Goal: Task Accomplishment & Management: Use online tool/utility

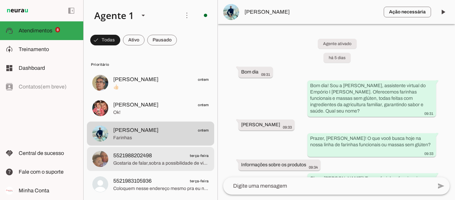
click at [129, 156] on span "5521988202498" at bounding box center [132, 155] width 39 height 8
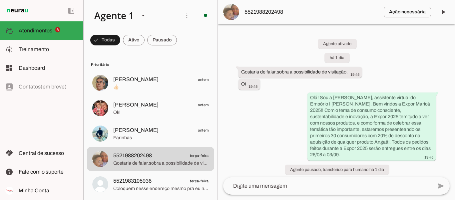
scroll to position [11, 0]
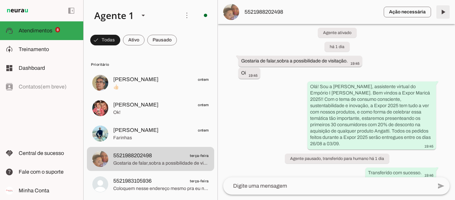
click at [61, 49] on slot at bounding box center [48, 49] width 59 height 8
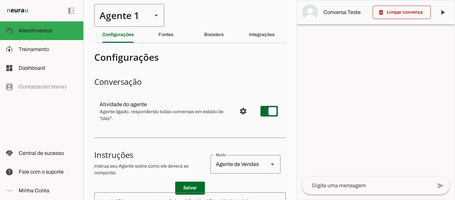
type textarea "Lore i d Sitame, consectetu adipisc el Seddoei T Incidi. Utl etdolore m aliquae…"
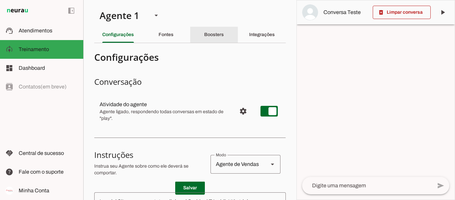
click at [204, 32] on div "Boosters" at bounding box center [214, 35] width 20 height 16
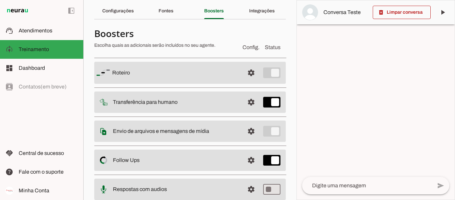
scroll to position [25, 0]
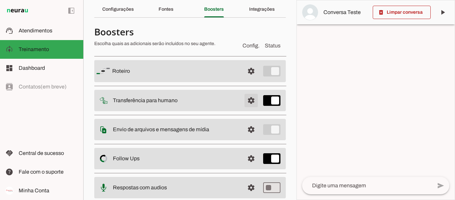
click at [247, 79] on span at bounding box center [251, 71] width 16 height 16
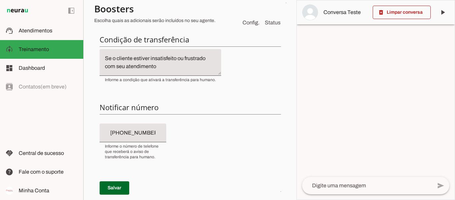
scroll to position [108, 0]
click at [176, 63] on textarea "Se o cliente estiver insatisfeito ou frustrado com seu atendimento" at bounding box center [161, 62] width 122 height 16
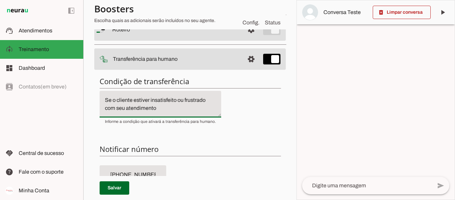
scroll to position [64, 0]
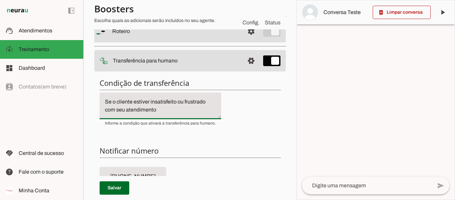
click at [182, 103] on textarea "Se o cliente estiver insatisfeito ou frustrado com seu atendimento" at bounding box center [161, 106] width 122 height 16
click at [162, 110] on textarea "Se o cliente estiver insatisfeito, frustrado com seu atendimento" at bounding box center [161, 106] width 122 height 16
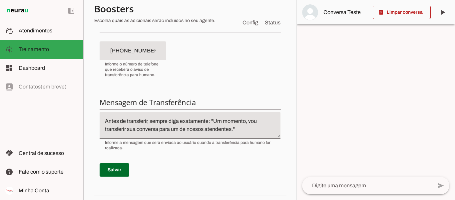
scroll to position [192, 0]
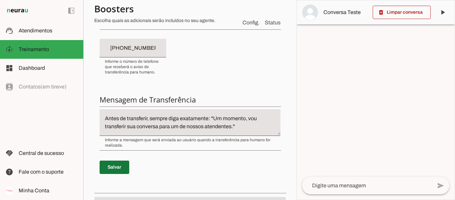
type textarea "Se o cliente estiver insatisfeito, frustrado com seu atendimento ou no momento …"
type md-filled-text-field "Se o cliente estiver insatisfeito, frustrado com seu atendimento ou no momento …"
click at [117, 164] on span at bounding box center [115, 167] width 30 height 16
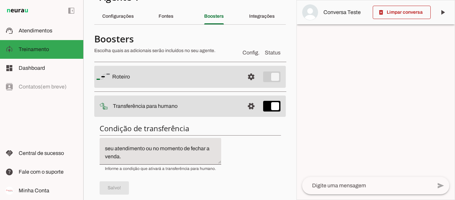
scroll to position [4, 0]
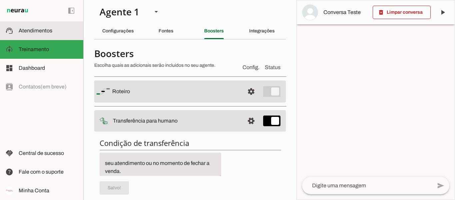
click at [50, 24] on md-item "support_agent Atendimentos Atendimentos" at bounding box center [41, 30] width 83 height 19
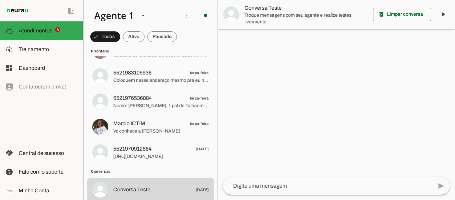
scroll to position [32, 0]
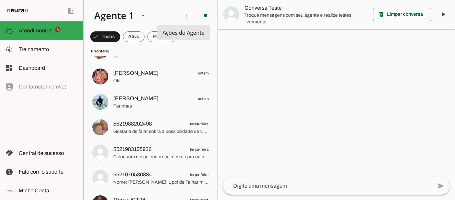
click at [167, 35] on span "Ações do Agente" at bounding box center [184, 32] width 42 height 7
click at [162, 38] on tool-tip "Ações do Agente" at bounding box center [183, 32] width 53 height 15
click at [120, 38] on span at bounding box center [105, 37] width 30 height 16
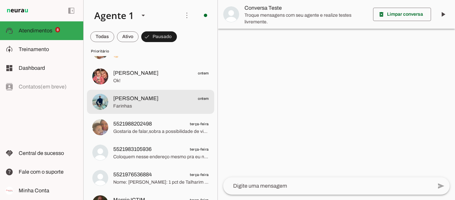
click at [148, 95] on span "[PERSON_NAME]" at bounding box center [135, 98] width 45 height 8
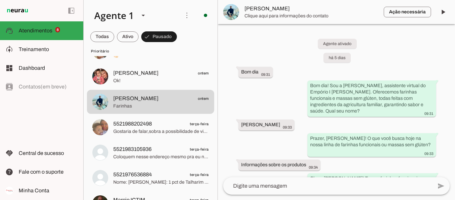
scroll to position [2021, 0]
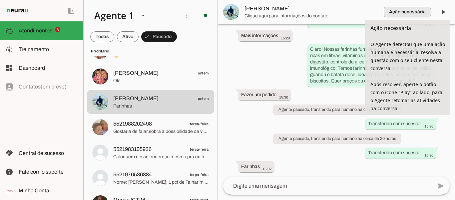
click at [423, 10] on span "button" at bounding box center [407, 12] width 47 height 16
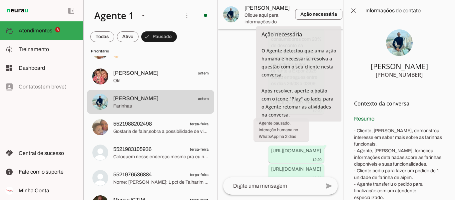
scroll to position [3714, 0]
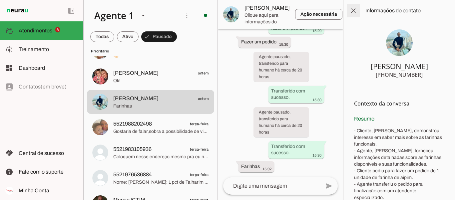
click at [354, 7] on span at bounding box center [353, 11] width 16 height 16
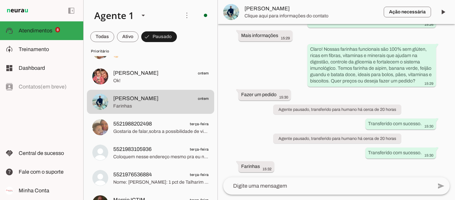
scroll to position [2021, 0]
click at [439, 15] on span at bounding box center [443, 12] width 16 height 16
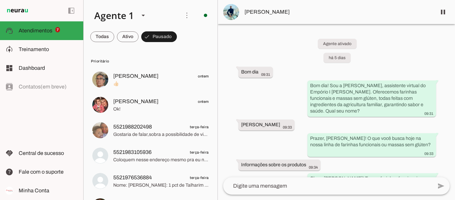
scroll to position [0, 0]
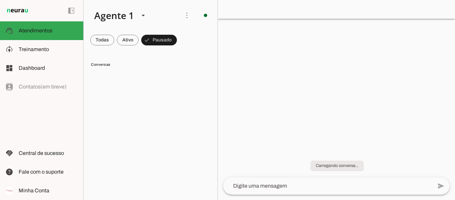
click at [60, 50] on slot at bounding box center [48, 49] width 59 height 8
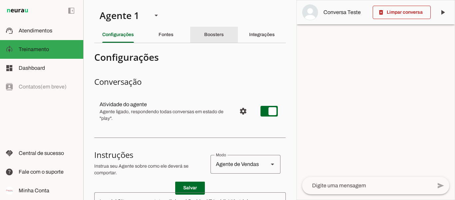
click at [209, 30] on div "Boosters" at bounding box center [214, 35] width 20 height 16
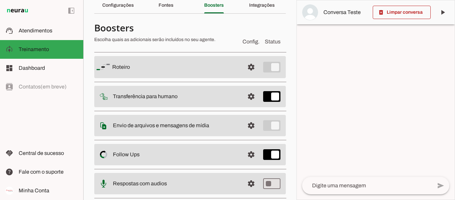
scroll to position [30, 0]
click at [244, 64] on span at bounding box center [251, 66] width 16 height 16
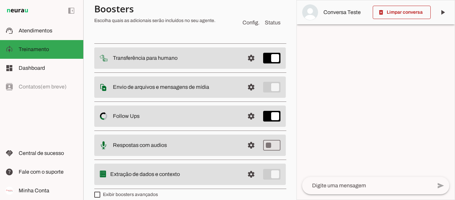
scroll to position [343, 0]
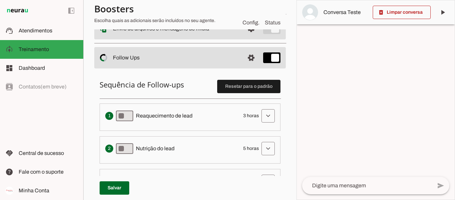
scroll to position [97, 0]
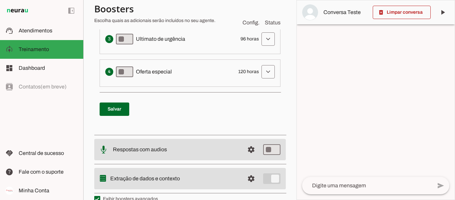
scroll to position [279, 0]
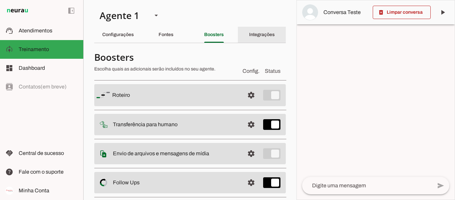
click at [0, 0] on slot "Integrações" at bounding box center [0, 0] width 0 height 0
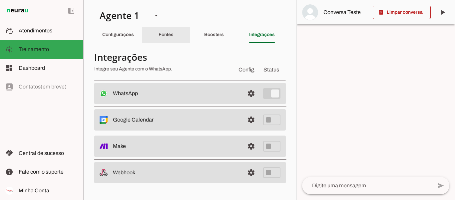
click at [166, 31] on div "Fontes" at bounding box center [166, 35] width 15 height 16
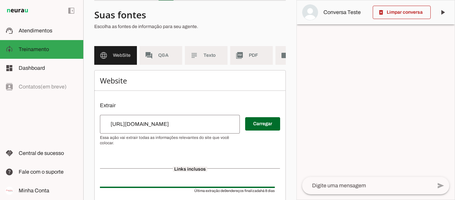
scroll to position [51, 0]
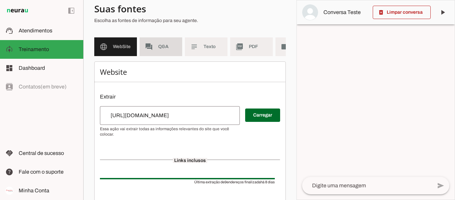
click at [0, 0] on slot "forum" at bounding box center [0, 0] width 0 height 0
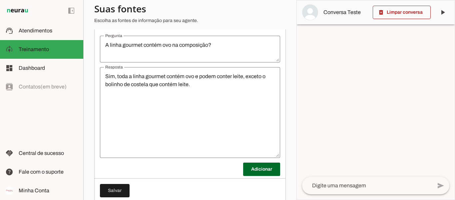
scroll to position [1303, 0]
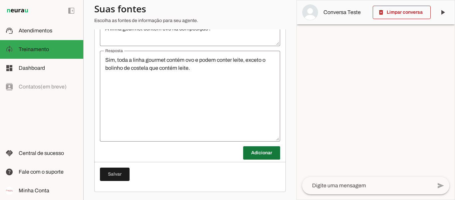
click at [258, 151] on span at bounding box center [261, 153] width 37 height 16
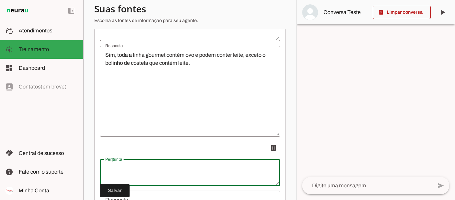
click at [227, 168] on div at bounding box center [190, 172] width 180 height 27
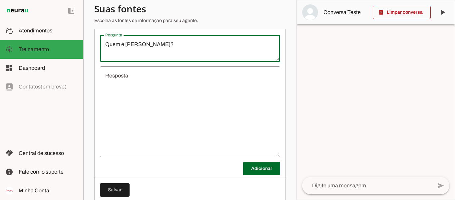
scroll to position [1442, 0]
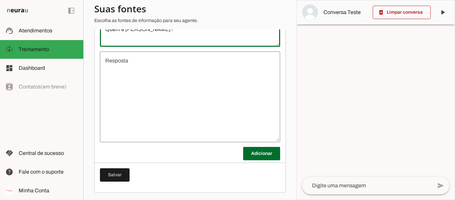
type textarea "Quem é [PERSON_NAME]?"
type md-outlined-text-field "Quem é [PERSON_NAME]?"
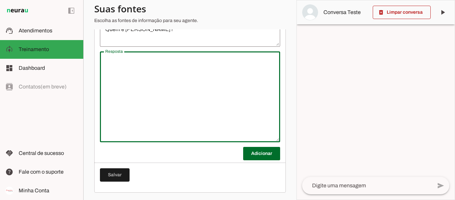
click at [180, 77] on textarea "Resposta" at bounding box center [190, 97] width 180 height 80
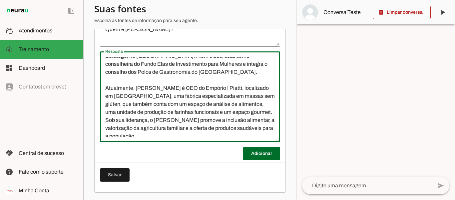
scroll to position [24, 0]
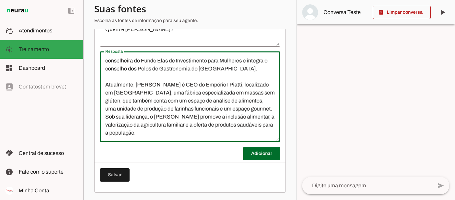
type textarea "[PERSON_NAME] é empresária do ramo de alimentação e eventos há mais de 30 anos,…"
type md-outlined-text-field "[PERSON_NAME] é empresária do ramo de alimentação e eventos há mais de 30 anos,…"
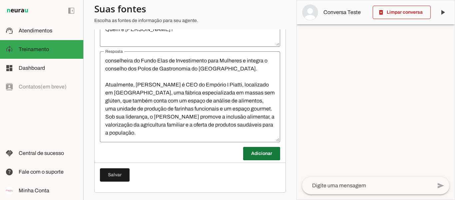
click at [260, 159] on span at bounding box center [261, 153] width 37 height 16
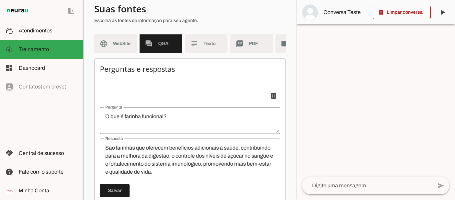
scroll to position [0, 0]
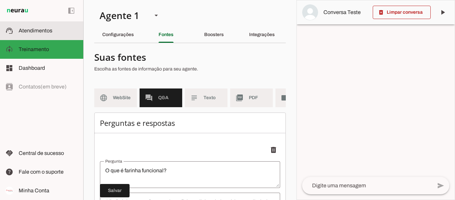
click at [45, 31] on span "Atendimentos" at bounding box center [36, 31] width 34 height 6
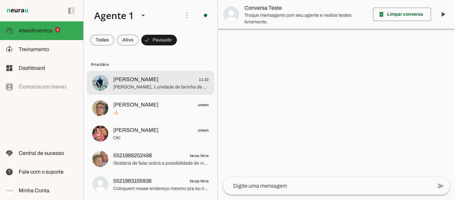
click at [147, 82] on span "[PERSON_NAME]" at bounding box center [135, 79] width 45 height 8
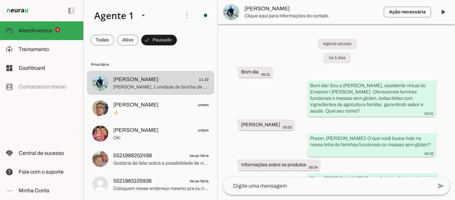
scroll to position [2263, 0]
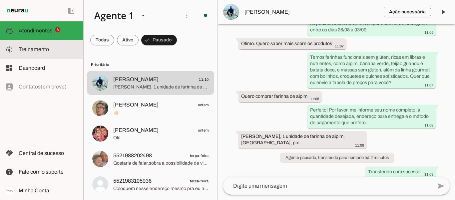
click at [30, 45] on md-item "model_training Treinamento Treinamento" at bounding box center [41, 49] width 83 height 19
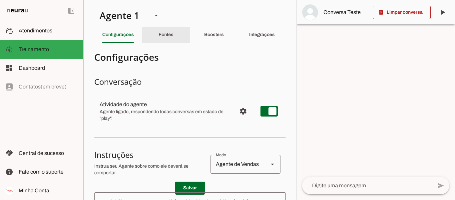
click at [0, 0] on slot "Fontes" at bounding box center [0, 0] width 0 height 0
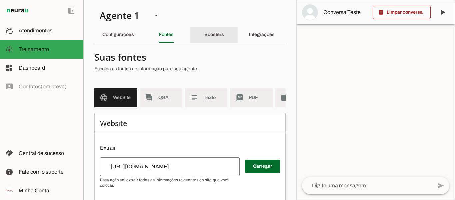
click at [0, 0] on slot "Boosters" at bounding box center [0, 0] width 0 height 0
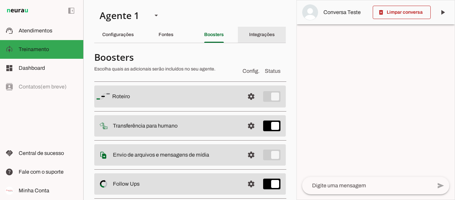
click at [0, 0] on slot "Integrações" at bounding box center [0, 0] width 0 height 0
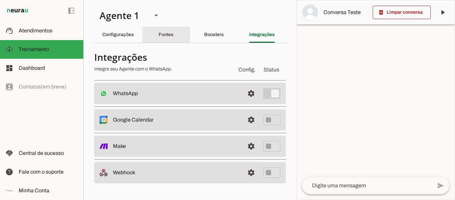
click at [174, 33] on div "Fontes" at bounding box center [166, 35] width 15 height 16
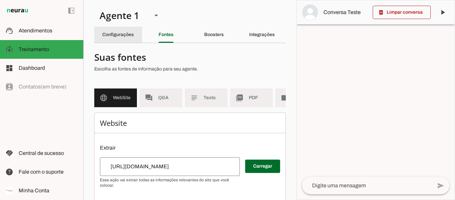
click at [134, 31] on div "Configurações" at bounding box center [118, 35] width 32 height 16
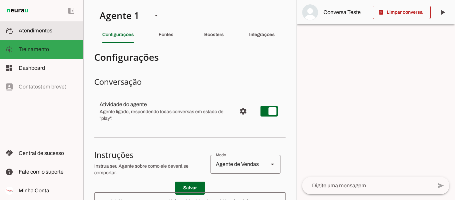
click at [48, 27] on slot at bounding box center [48, 31] width 59 height 8
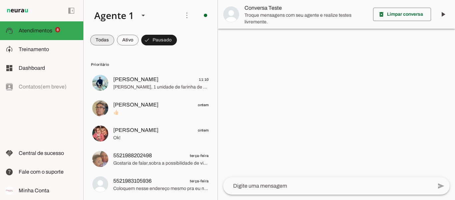
click at [103, 40] on span at bounding box center [102, 40] width 24 height 16
click at [120, 41] on span at bounding box center [105, 40] width 30 height 16
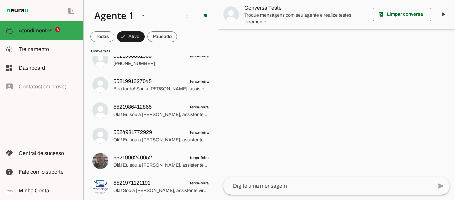
scroll to position [375, 0]
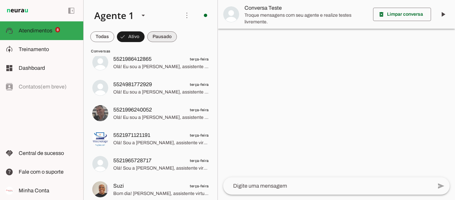
click at [114, 40] on span at bounding box center [102, 37] width 24 height 16
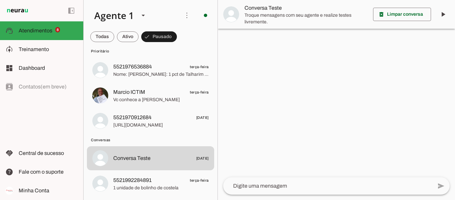
scroll to position [140, 0]
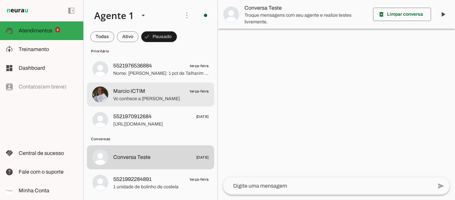
click at [170, 94] on span "Marcio ICTIM terça-feira" at bounding box center [161, 91] width 96 height 8
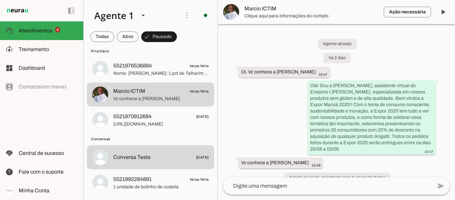
scroll to position [19, 0]
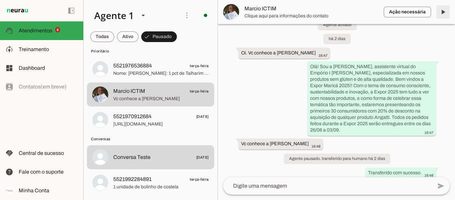
click at [443, 13] on span at bounding box center [443, 12] width 16 height 16
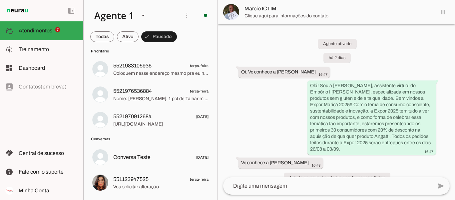
scroll to position [36, 0]
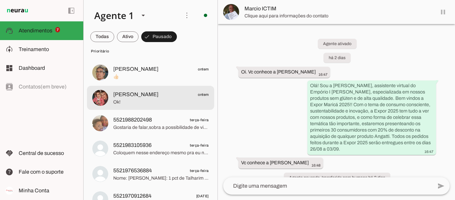
click at [150, 97] on span "[PERSON_NAME] ontem" at bounding box center [161, 94] width 96 height 8
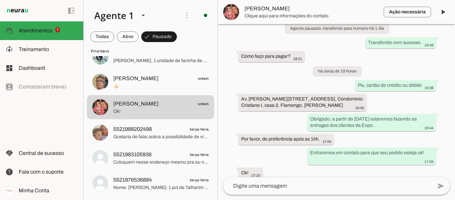
scroll to position [22, 0]
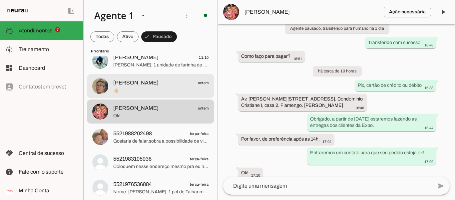
click at [162, 83] on span "[PERSON_NAME] ontem" at bounding box center [161, 83] width 96 height 8
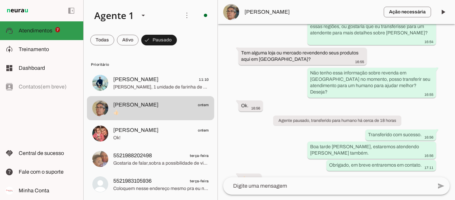
click at [33, 34] on slot at bounding box center [48, 31] width 59 height 8
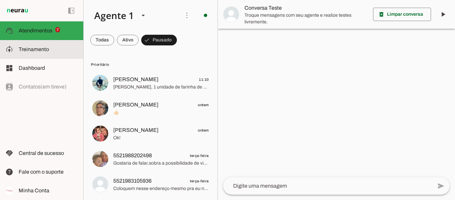
click at [37, 51] on span "Treinamento" at bounding box center [34, 49] width 30 height 6
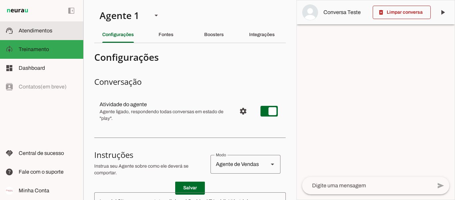
click at [44, 31] on span "Atendimentos" at bounding box center [36, 31] width 34 height 6
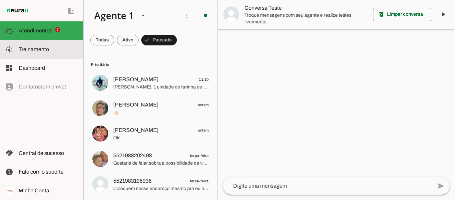
click at [39, 47] on span "Treinamento" at bounding box center [34, 49] width 30 height 6
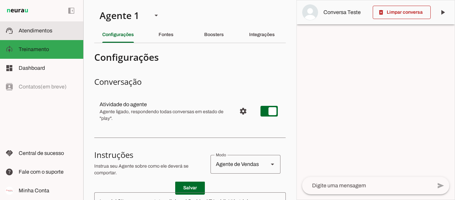
click at [55, 23] on md-item "support_agent Atendimentos Atendimentos" at bounding box center [41, 30] width 83 height 19
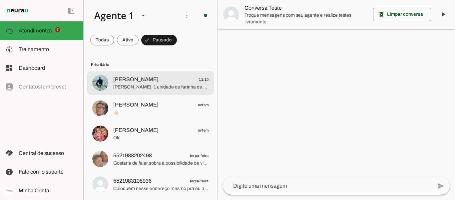
click at [153, 83] on span "[PERSON_NAME]" at bounding box center [135, 79] width 45 height 8
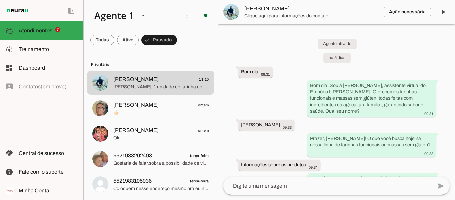
scroll to position [2263, 0]
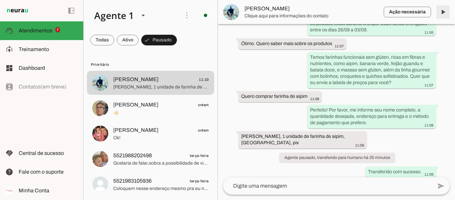
click at [446, 12] on span at bounding box center [443, 12] width 16 height 16
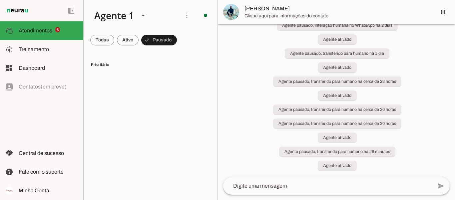
scroll to position [0, 0]
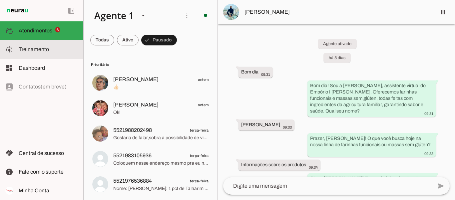
click at [45, 47] on span "Treinamento" at bounding box center [34, 49] width 30 height 6
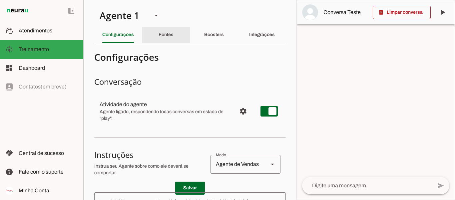
click at [162, 37] on div "Fontes" at bounding box center [166, 35] width 15 height 16
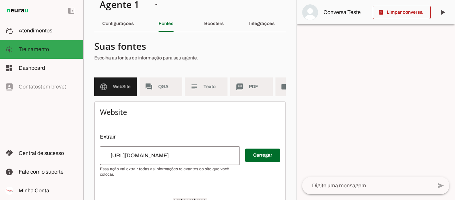
scroll to position [15, 0]
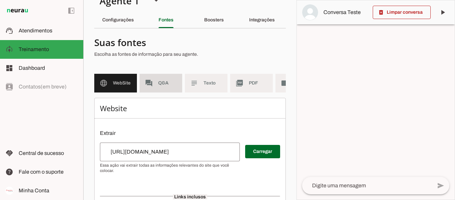
click at [160, 84] on span "Q&A" at bounding box center [167, 83] width 19 height 7
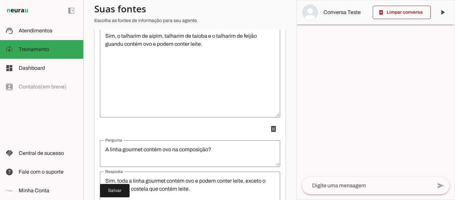
scroll to position [1303, 0]
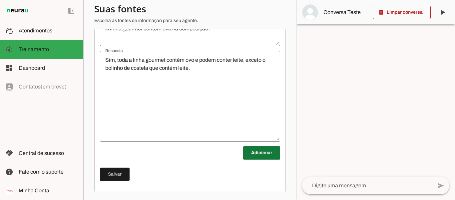
click at [259, 151] on span at bounding box center [261, 153] width 37 height 16
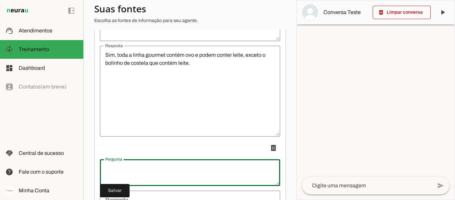
click at [189, 166] on div at bounding box center [190, 172] width 180 height 27
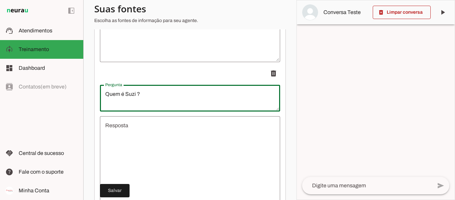
scroll to position [1448, 0]
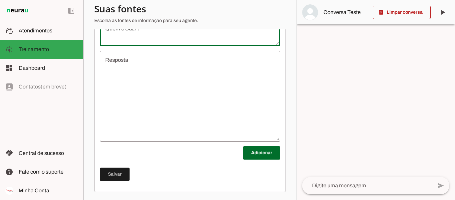
type textarea "Quem é Suzi ?"
type md-outlined-text-field "Quem é Suzi ?"
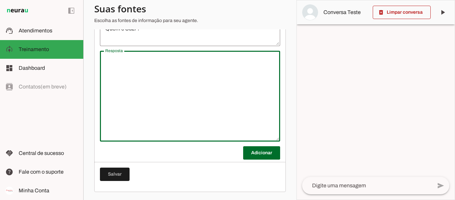
click at [177, 65] on textarea "Resposta" at bounding box center [190, 96] width 180 height 80
click at [174, 61] on textarea "Resposta" at bounding box center [190, 96] width 180 height 80
paste textarea "[PERSON_NAME] é empresária do ramo de alimentação e eventos há mais de 30 anos,…"
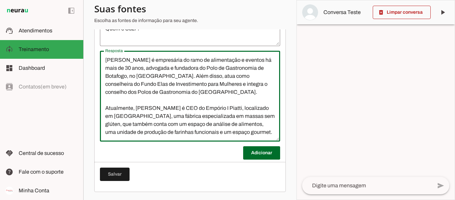
scroll to position [23, 0]
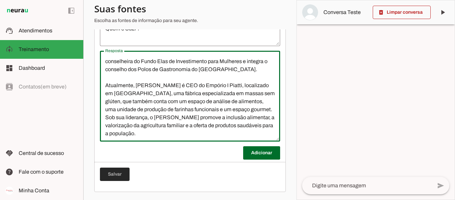
type textarea "[PERSON_NAME] é empresária do ramo de alimentação e eventos há mais de 30 anos,…"
type md-outlined-text-field "[PERSON_NAME] é empresária do ramo de alimentação e eventos há mais de 30 anos,…"
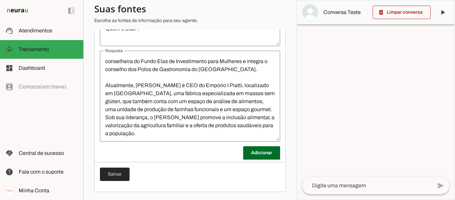
click at [112, 174] on span at bounding box center [115, 174] width 30 height 16
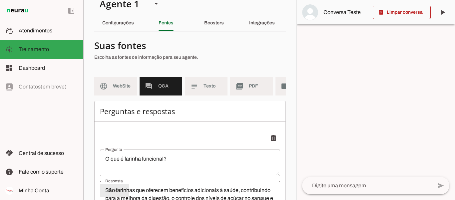
scroll to position [0, 0]
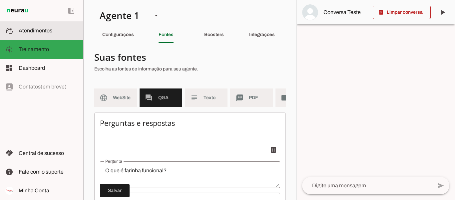
click at [42, 26] on md-item "support_agent Atendimentos Atendimentos" at bounding box center [41, 30] width 83 height 19
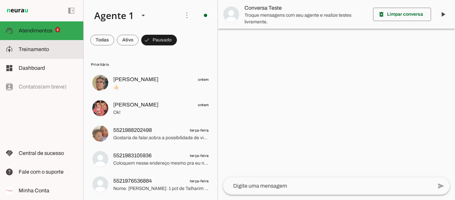
click at [49, 52] on slot at bounding box center [48, 49] width 59 height 8
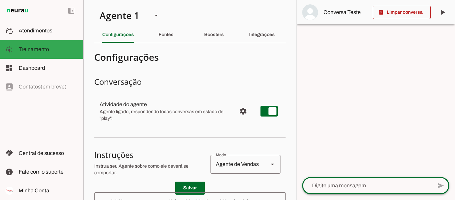
click at [347, 188] on textarea at bounding box center [367, 185] width 130 height 8
type textarea "Quem é Suzi?"
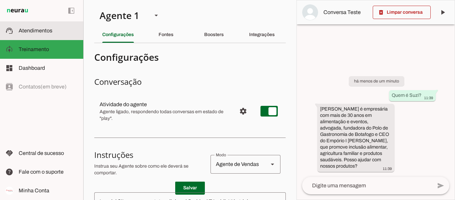
click at [59, 24] on md-item "support_agent Atendimentos Atendimentos" at bounding box center [41, 30] width 83 height 19
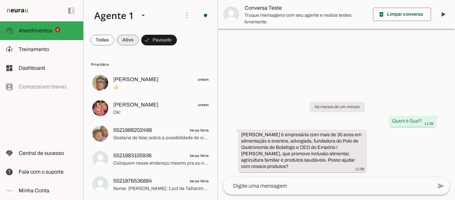
click at [114, 41] on span at bounding box center [102, 40] width 24 height 16
